Goal: Information Seeking & Learning: Learn about a topic

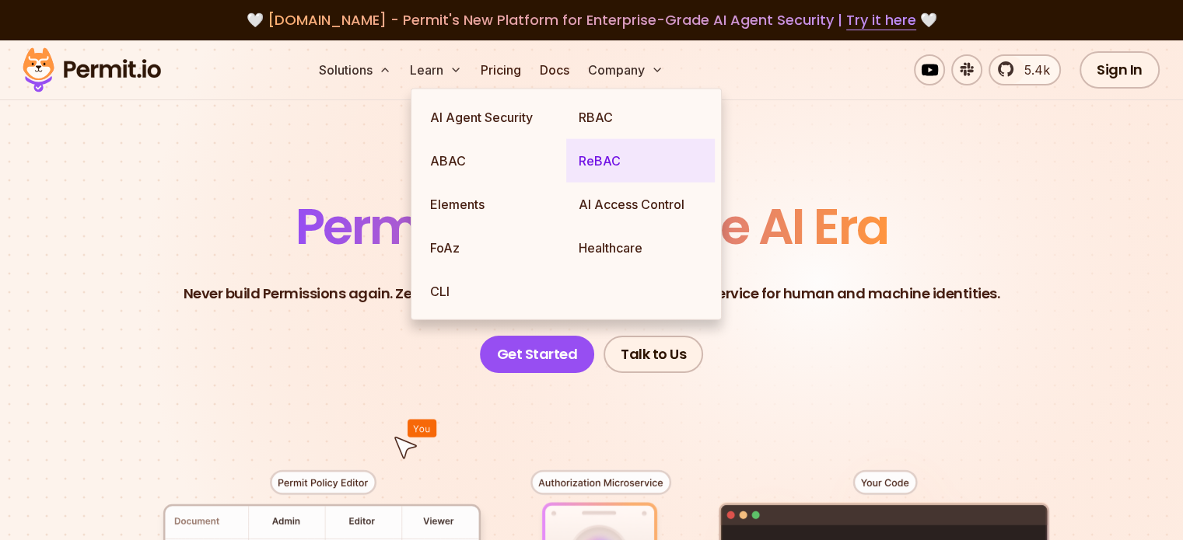
click at [619, 155] on link "ReBAC" at bounding box center [640, 161] width 149 height 44
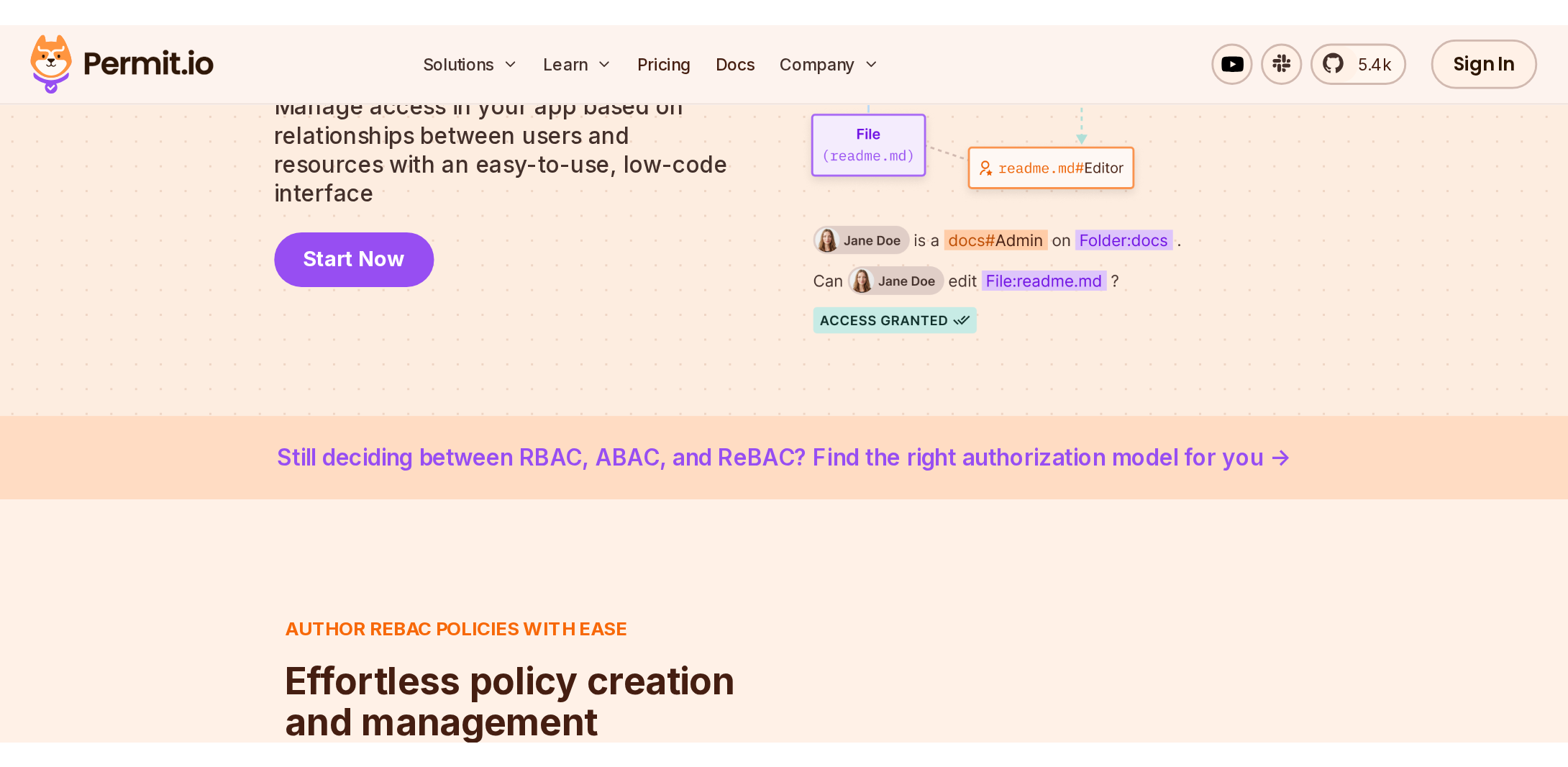
scroll to position [360, 0]
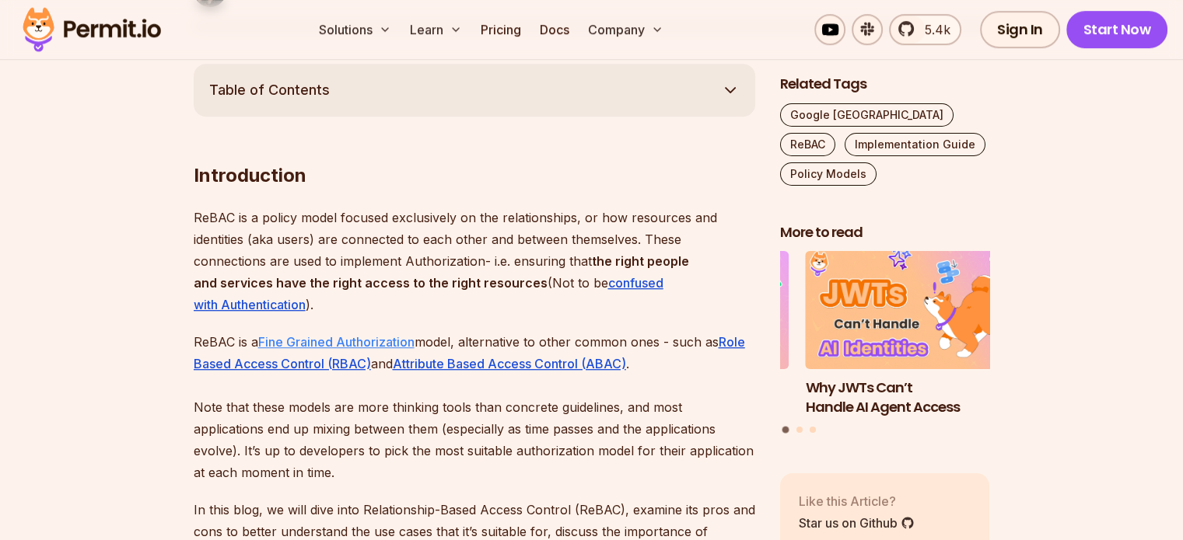
scroll to position [855, 0]
click at [336, 337] on link "Fine Grained Authorization" at bounding box center [336, 342] width 156 height 16
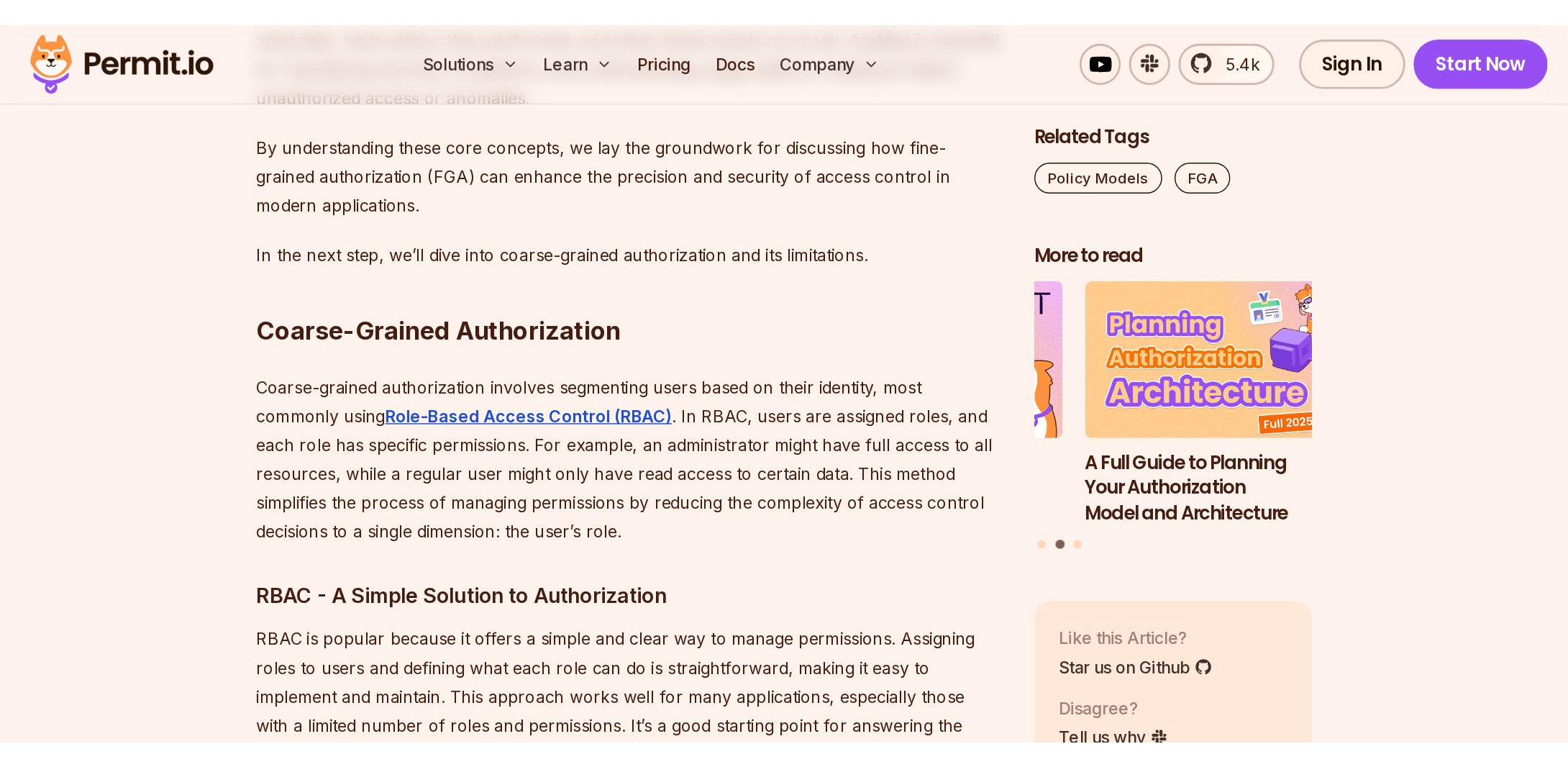
scroll to position [2302, 0]
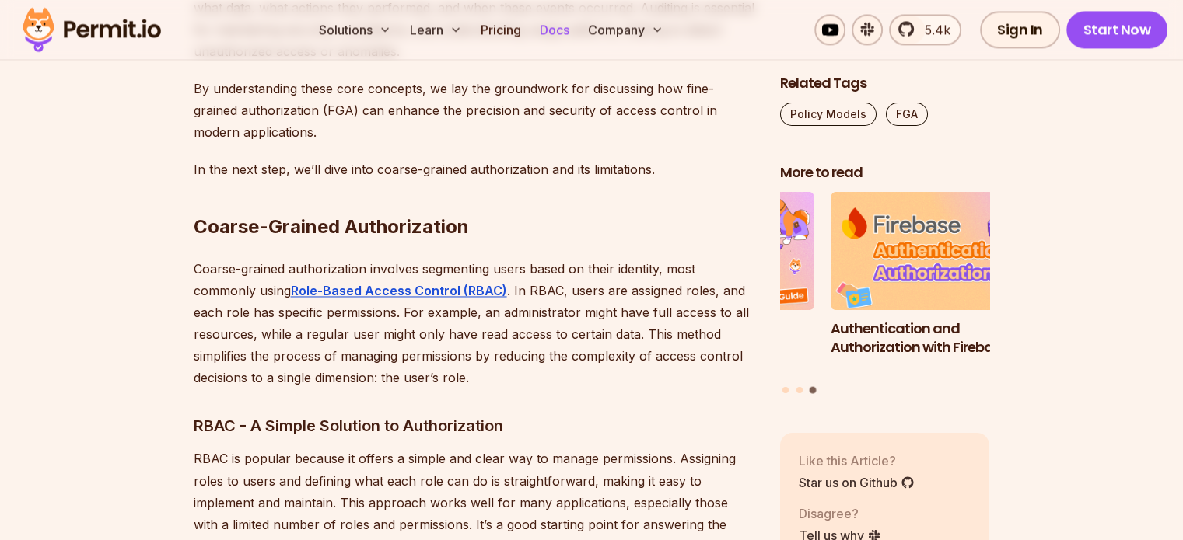
click at [575, 30] on link "Docs" at bounding box center [554, 29] width 42 height 31
